Goal: Task Accomplishment & Management: Use online tool/utility

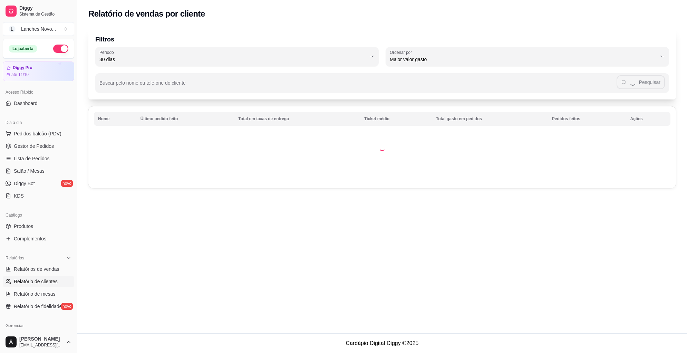
select select "30"
select select "HIGHEST_TOTAL_SPENT_WITH_ORDERS"
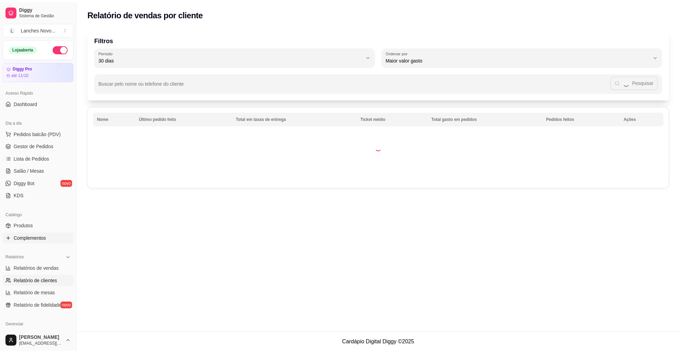
scroll to position [144, 0]
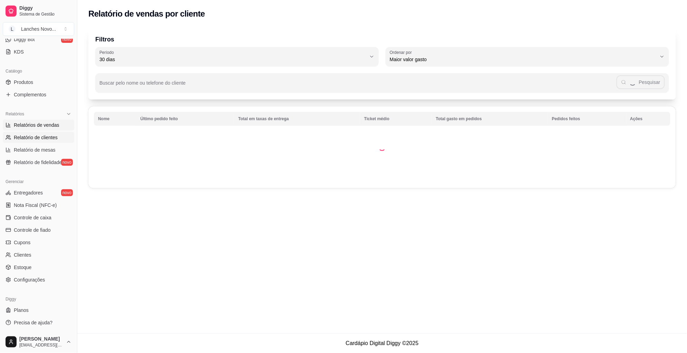
click at [38, 123] on span "Relatórios de vendas" at bounding box center [37, 125] width 46 height 7
select select "ALL"
select select "0"
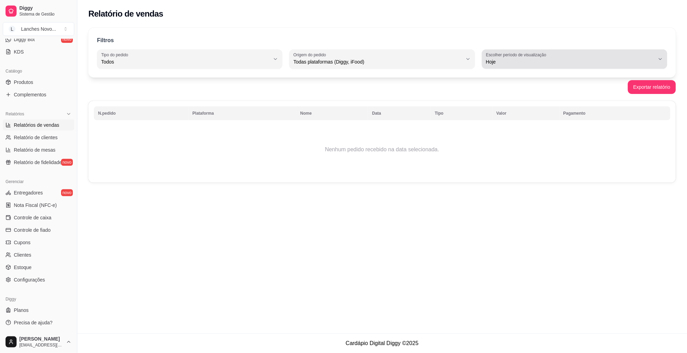
click at [508, 60] on span "Hoje" at bounding box center [570, 61] width 169 height 7
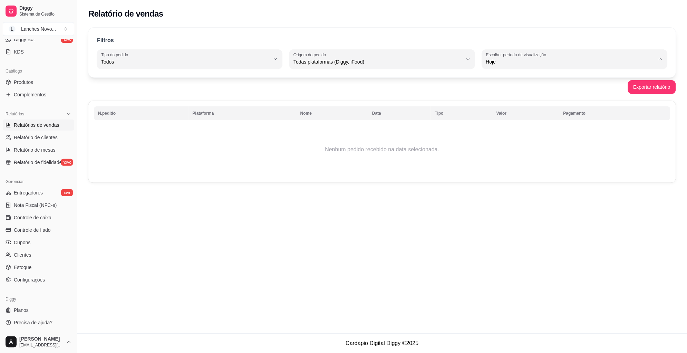
click at [504, 89] on span "Ontem" at bounding box center [571, 89] width 161 height 7
type input "1"
select select "1"
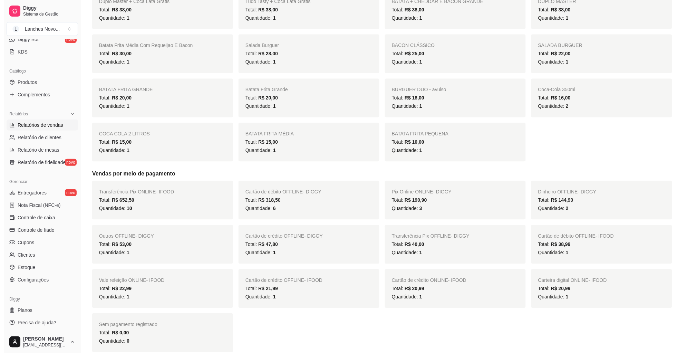
scroll to position [518, 0]
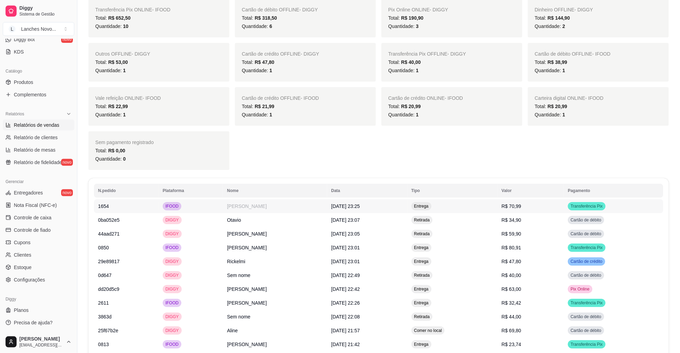
click at [173, 204] on div "IFOOD" at bounding box center [172, 206] width 19 height 8
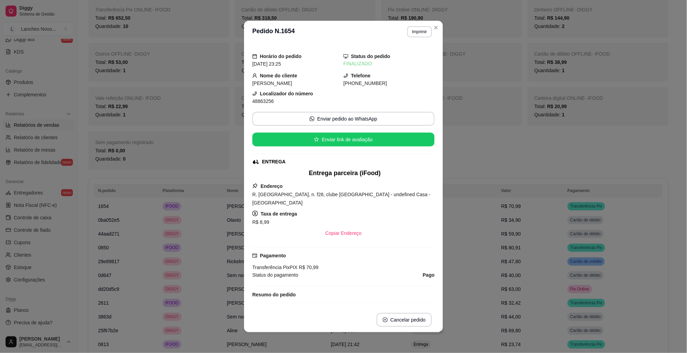
scroll to position [52, 0]
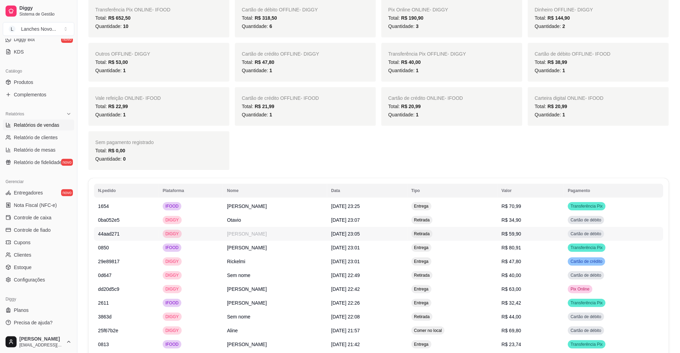
click at [164, 235] on span "DIGGY" at bounding box center [172, 234] width 16 height 6
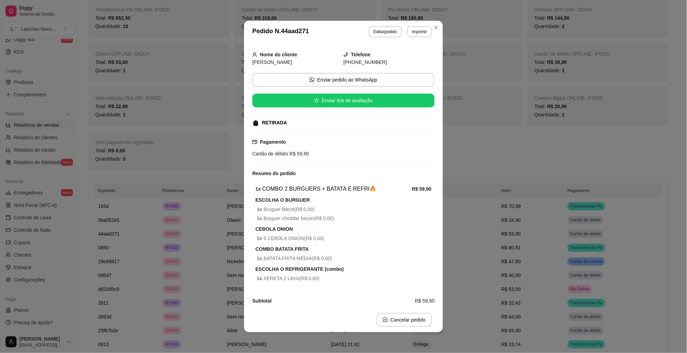
scroll to position [29, 0]
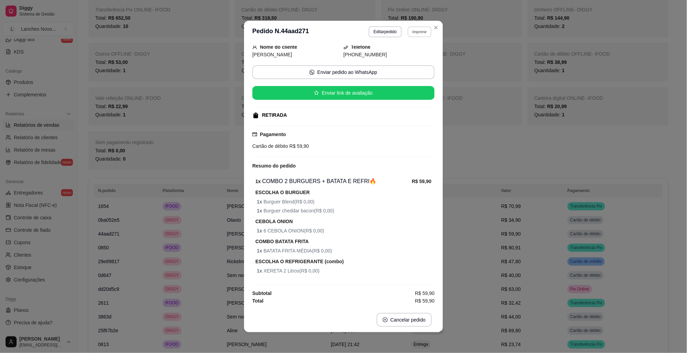
click at [413, 34] on button "Imprimir" at bounding box center [420, 31] width 24 height 11
click at [406, 56] on button "IMPRESSORA" at bounding box center [404, 55] width 50 height 11
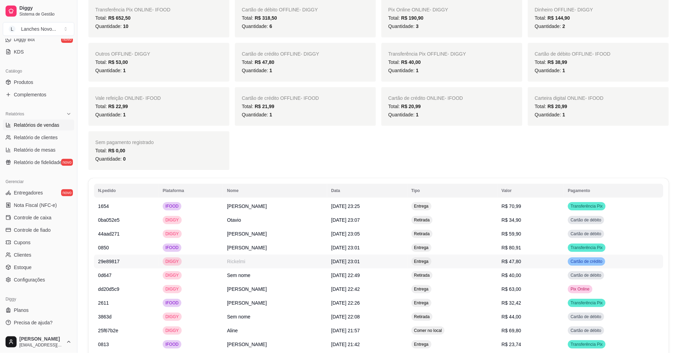
click at [223, 265] on td "Rickelmi" at bounding box center [275, 262] width 104 height 14
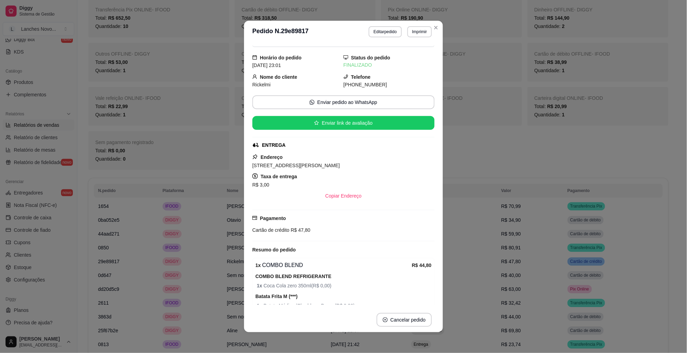
scroll to position [76, 0]
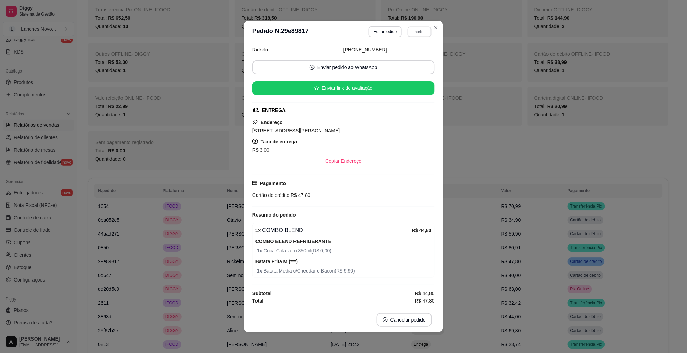
click at [413, 31] on button "Imprimir" at bounding box center [420, 31] width 24 height 11
click at [409, 54] on button "IMPRESSORA" at bounding box center [404, 55] width 48 height 11
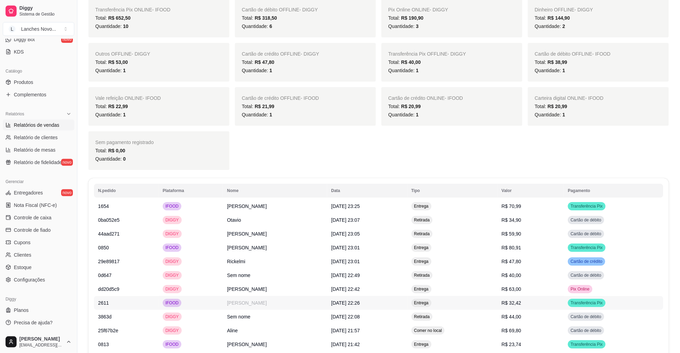
click at [197, 300] on td "IFOOD" at bounding box center [191, 303] width 64 height 14
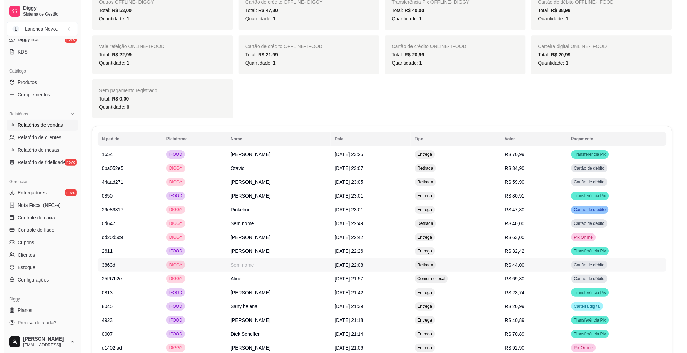
scroll to position [622, 0]
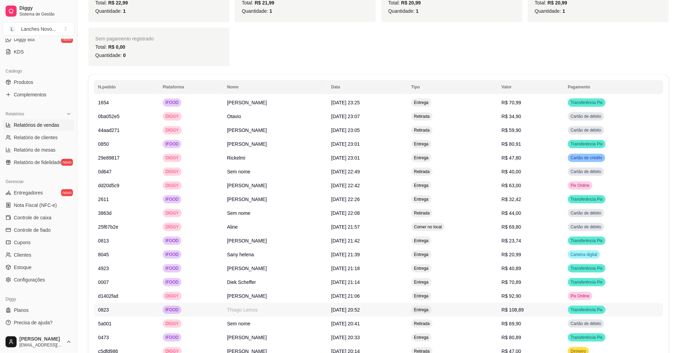
click at [200, 307] on td "IFOOD" at bounding box center [191, 310] width 64 height 14
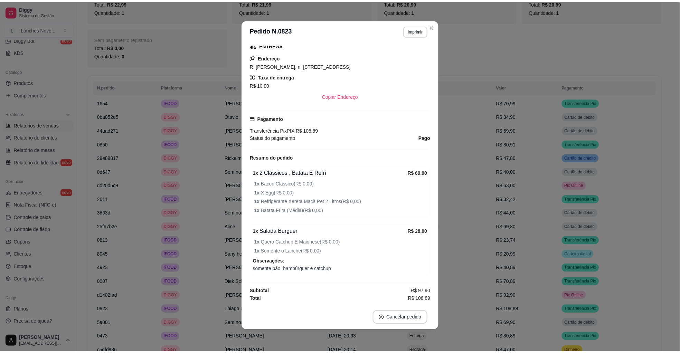
scroll to position [0, 0]
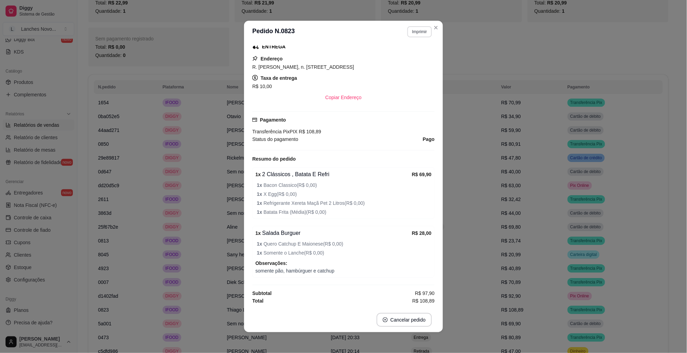
click at [411, 32] on button "Imprimir" at bounding box center [420, 31] width 25 height 11
click at [411, 53] on button "IMPRESSORA" at bounding box center [404, 55] width 48 height 11
